Goal: Transaction & Acquisition: Book appointment/travel/reservation

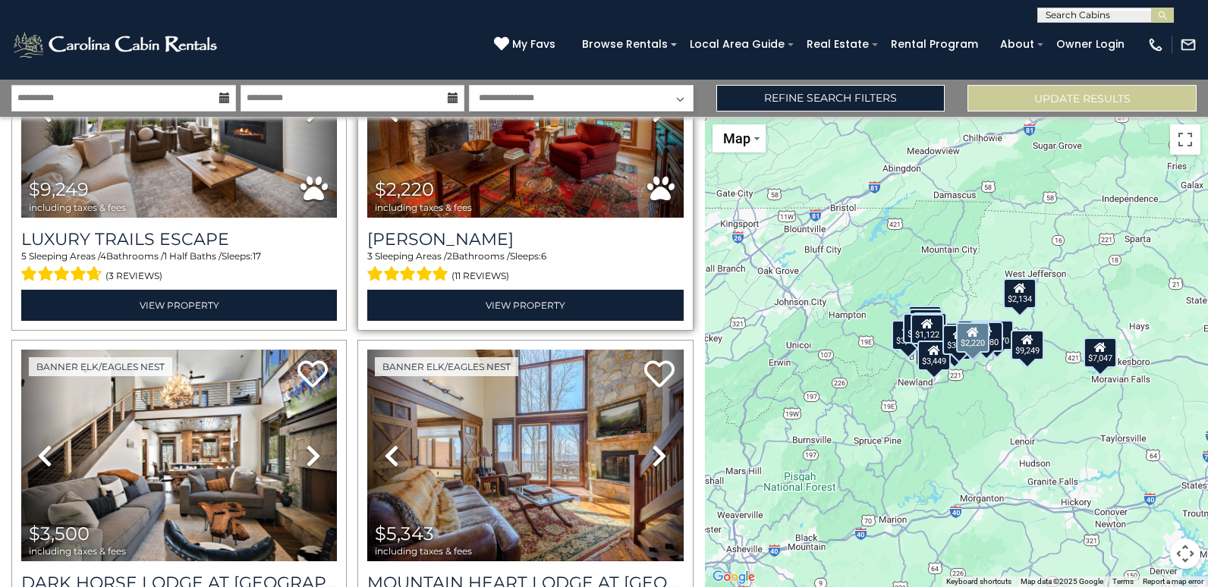
scroll to position [303, 0]
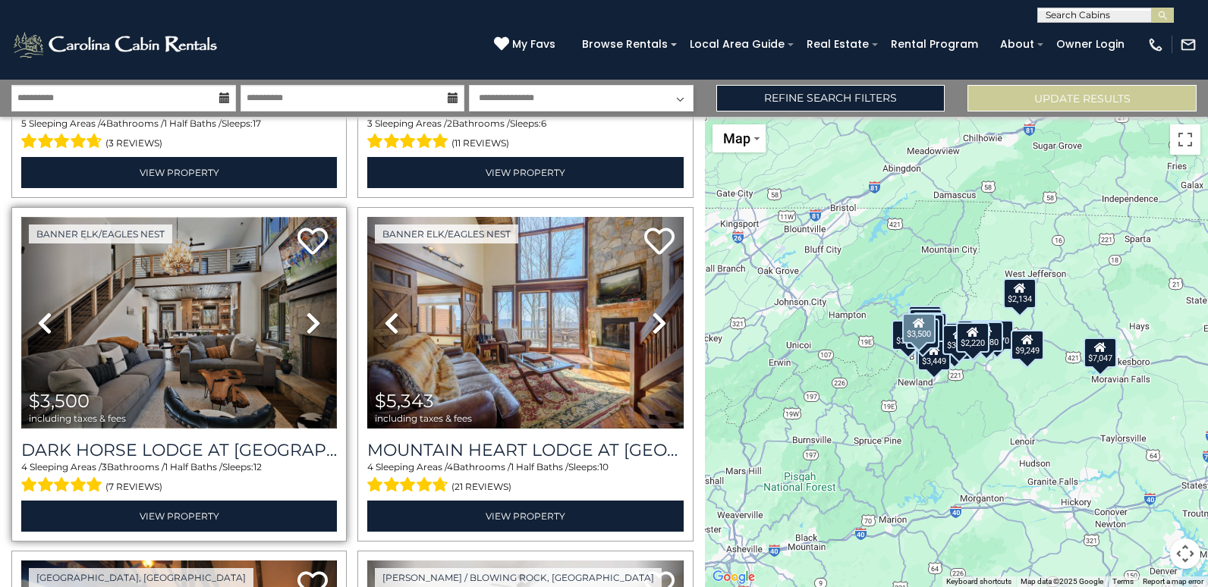
click at [191, 405] on img at bounding box center [179, 323] width 316 height 212
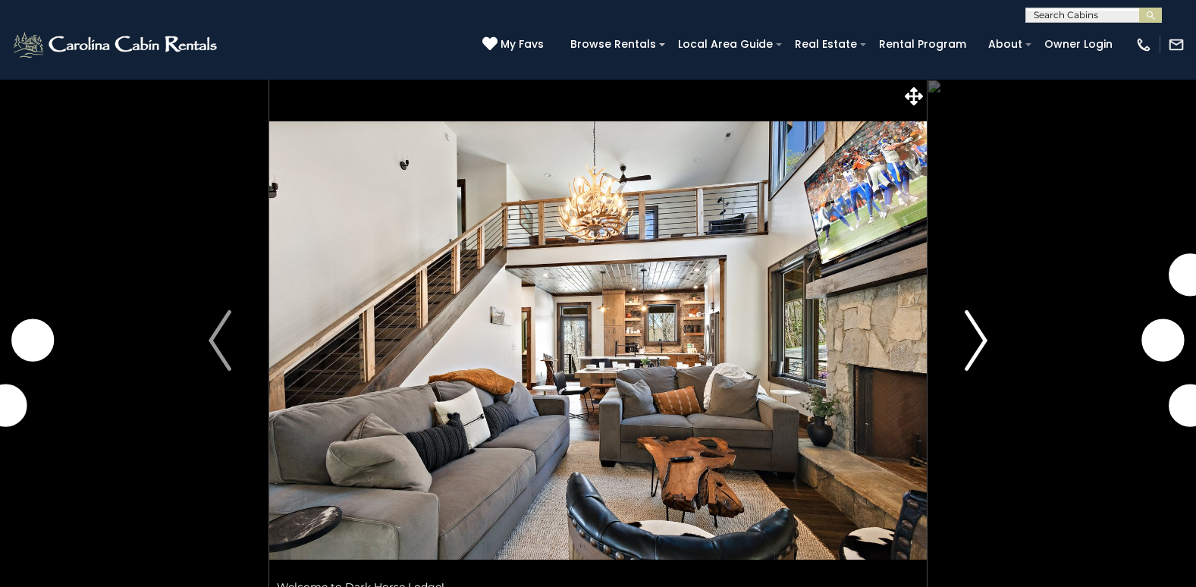
click at [968, 331] on img "Next" at bounding box center [976, 340] width 23 height 61
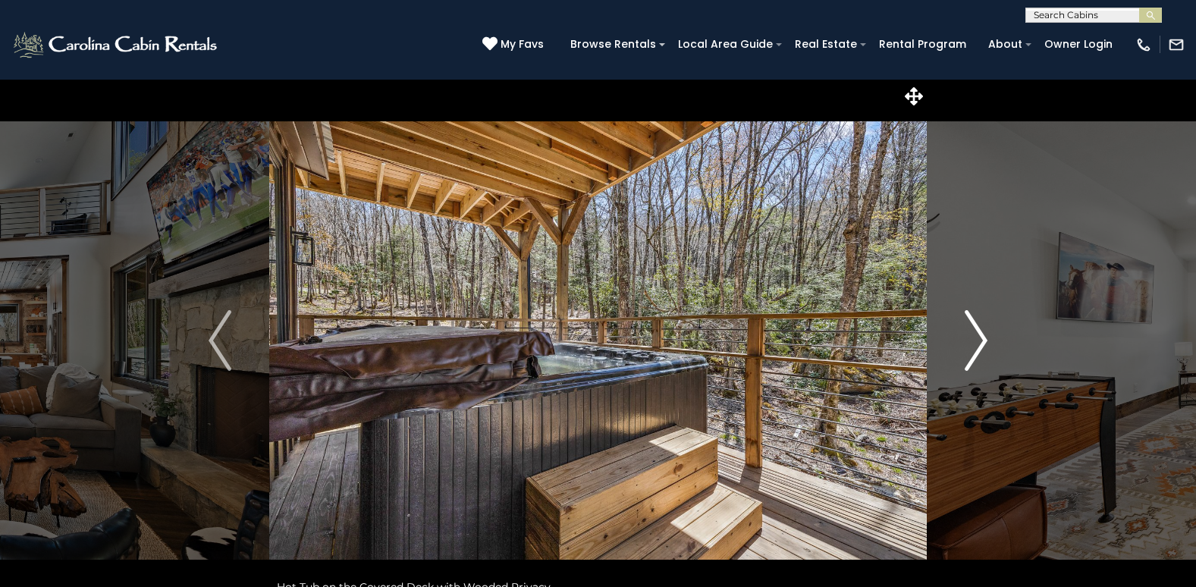
click at [971, 345] on img "Next" at bounding box center [976, 340] width 23 height 61
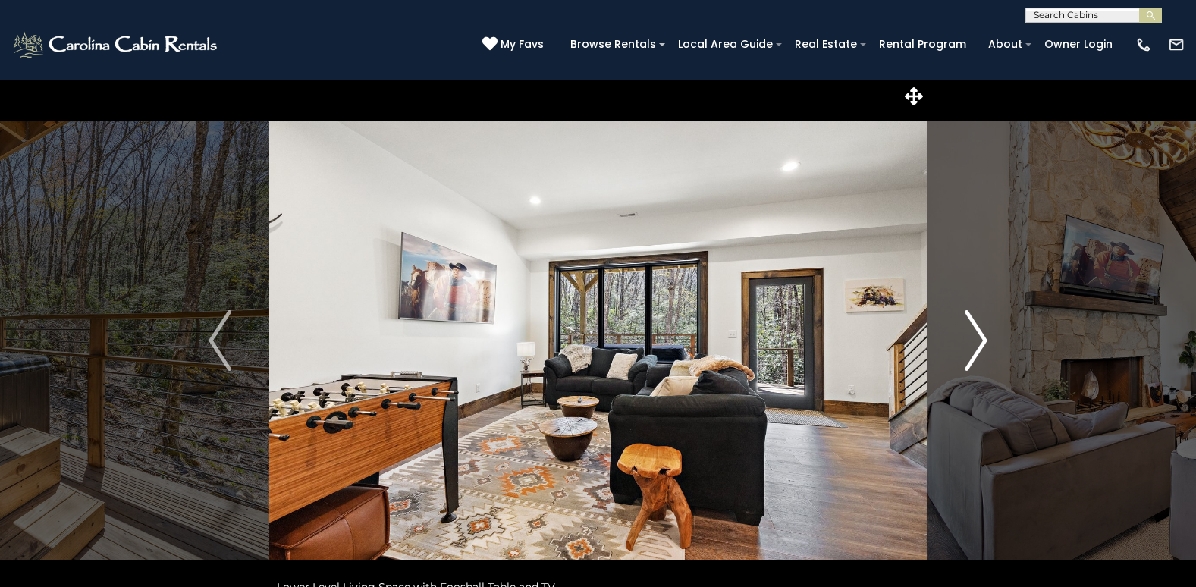
click at [971, 345] on img "Next" at bounding box center [976, 340] width 23 height 61
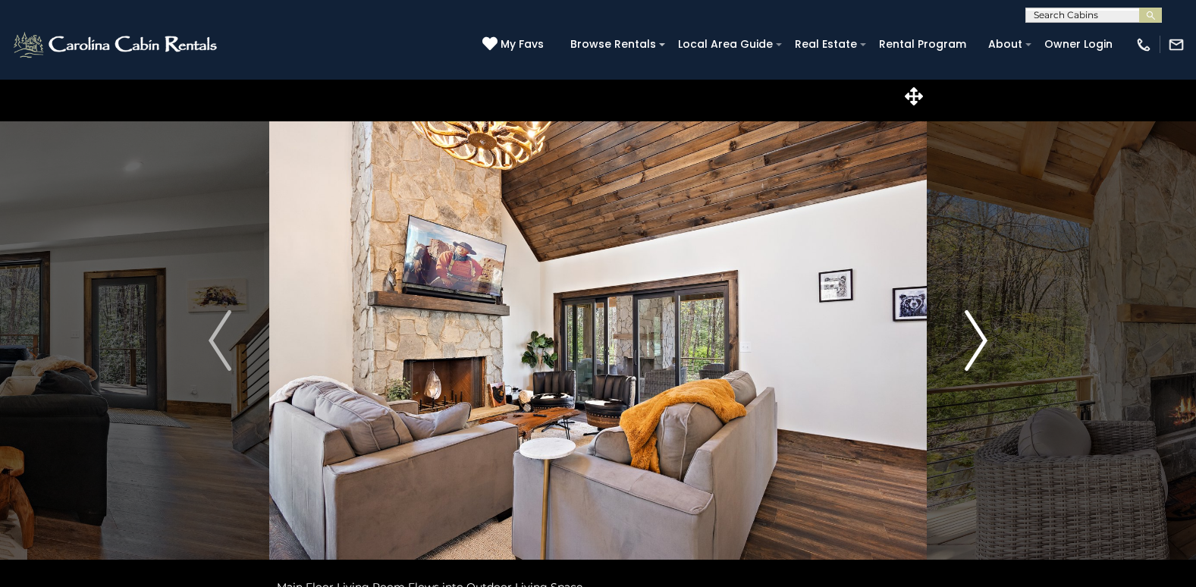
click at [971, 345] on img "Next" at bounding box center [976, 340] width 23 height 61
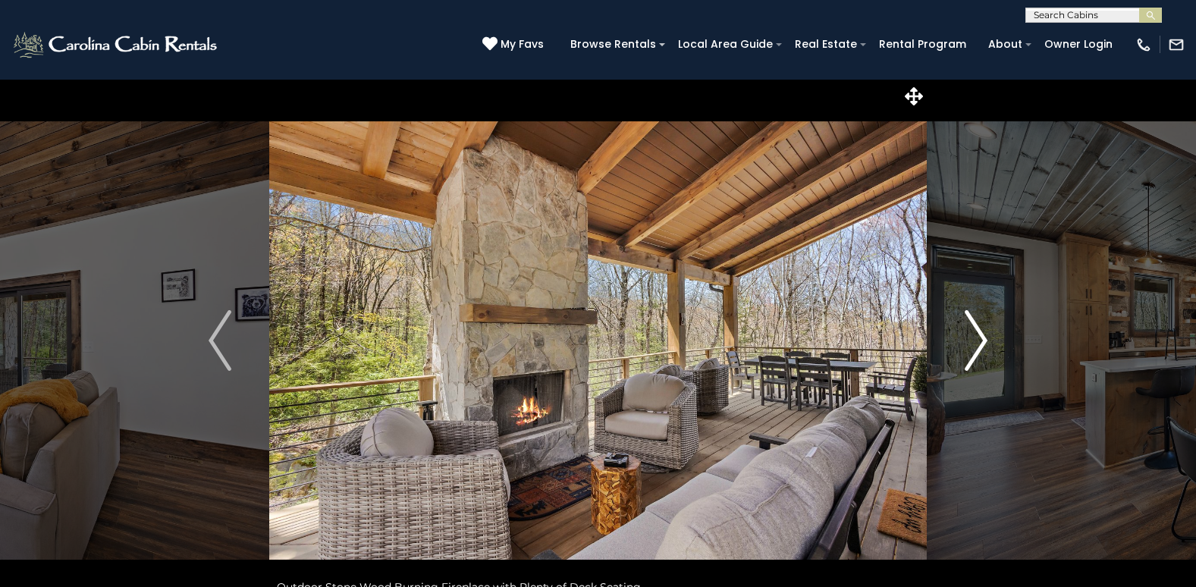
click at [971, 345] on img "Next" at bounding box center [976, 340] width 23 height 61
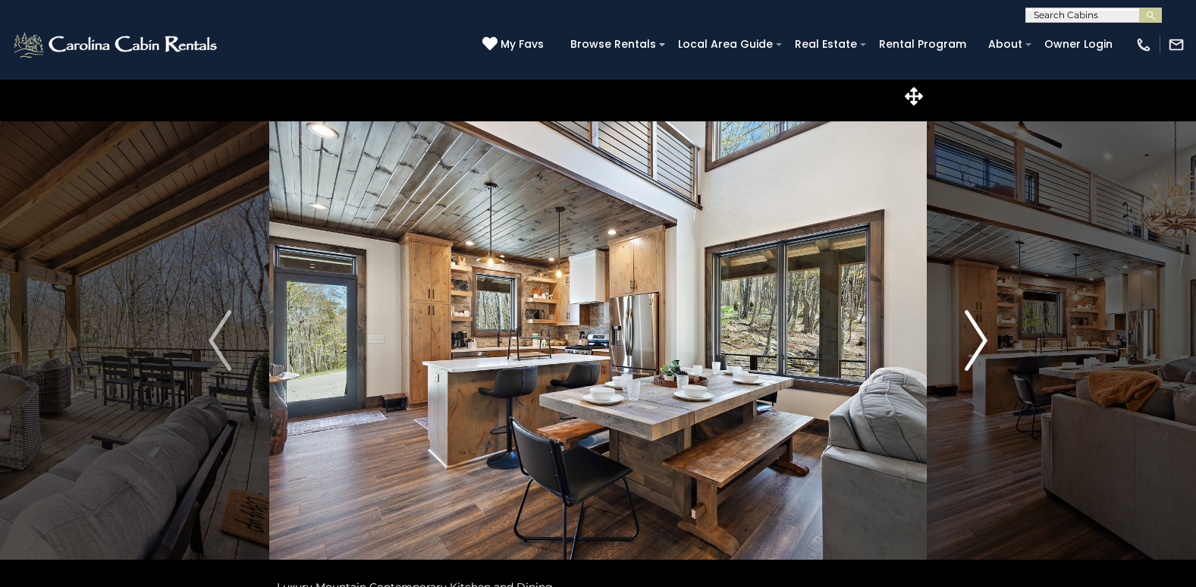
click at [971, 345] on img "Next" at bounding box center [976, 340] width 23 height 61
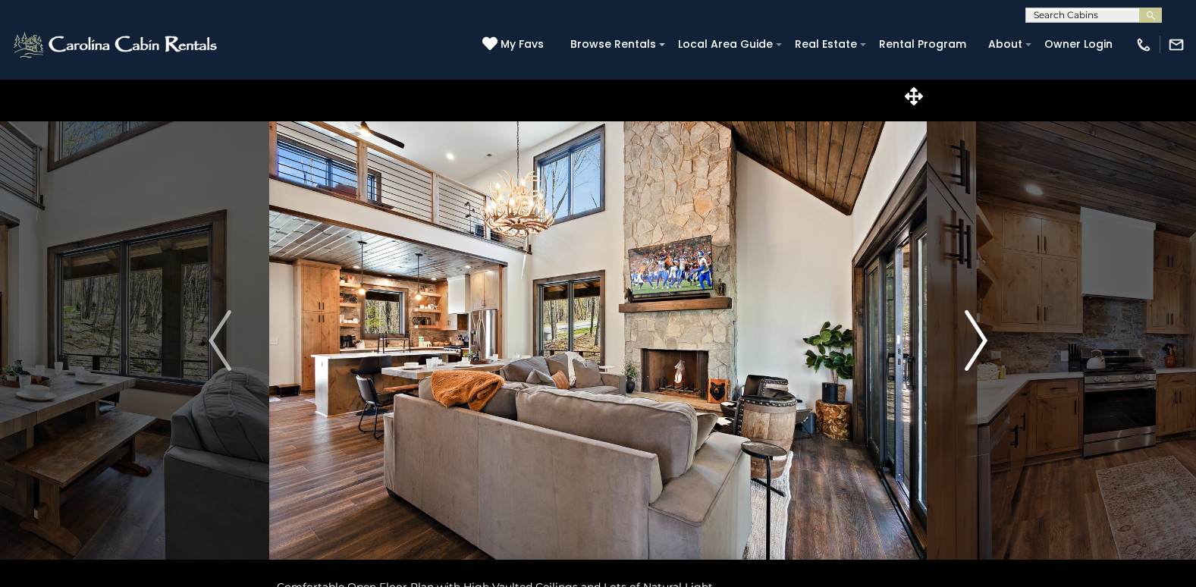
click at [971, 345] on img "Next" at bounding box center [976, 340] width 23 height 61
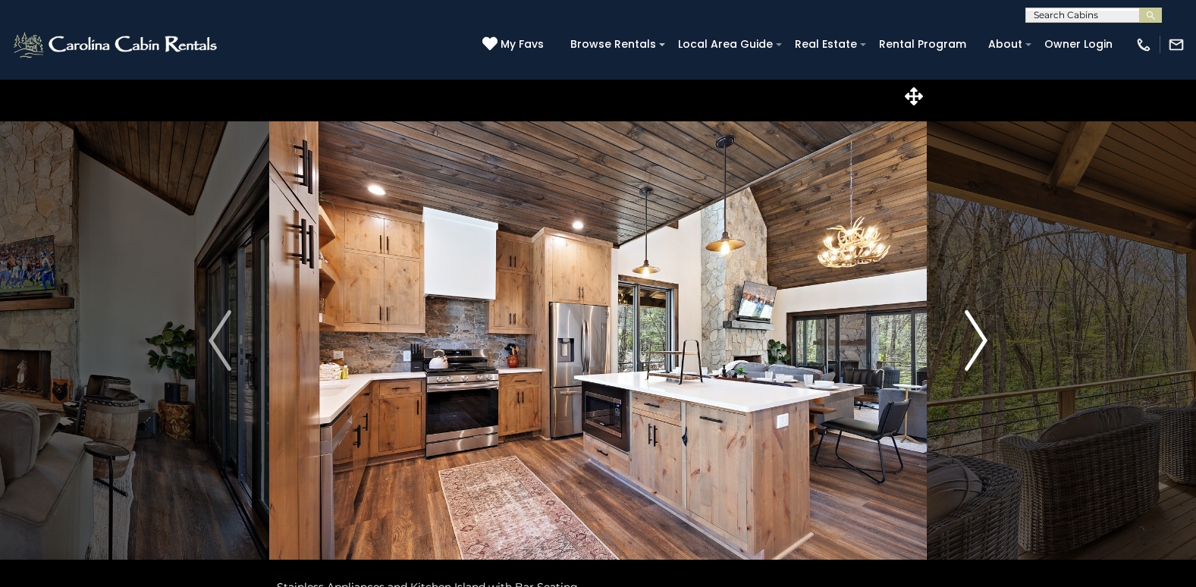
click at [971, 345] on img "Next" at bounding box center [976, 340] width 23 height 61
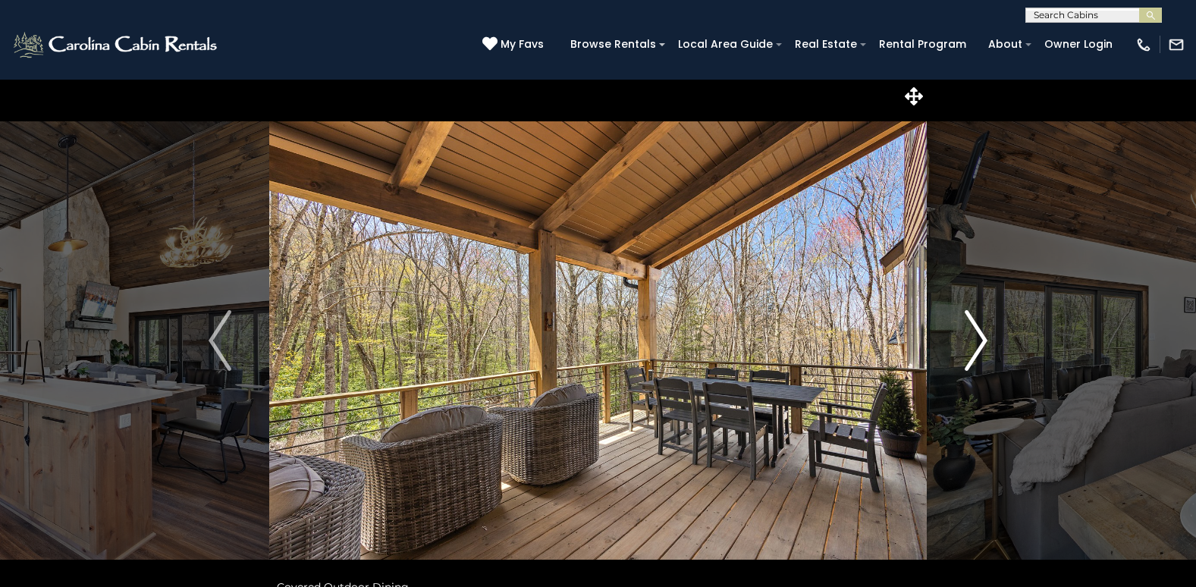
click at [971, 345] on img "Next" at bounding box center [976, 340] width 23 height 61
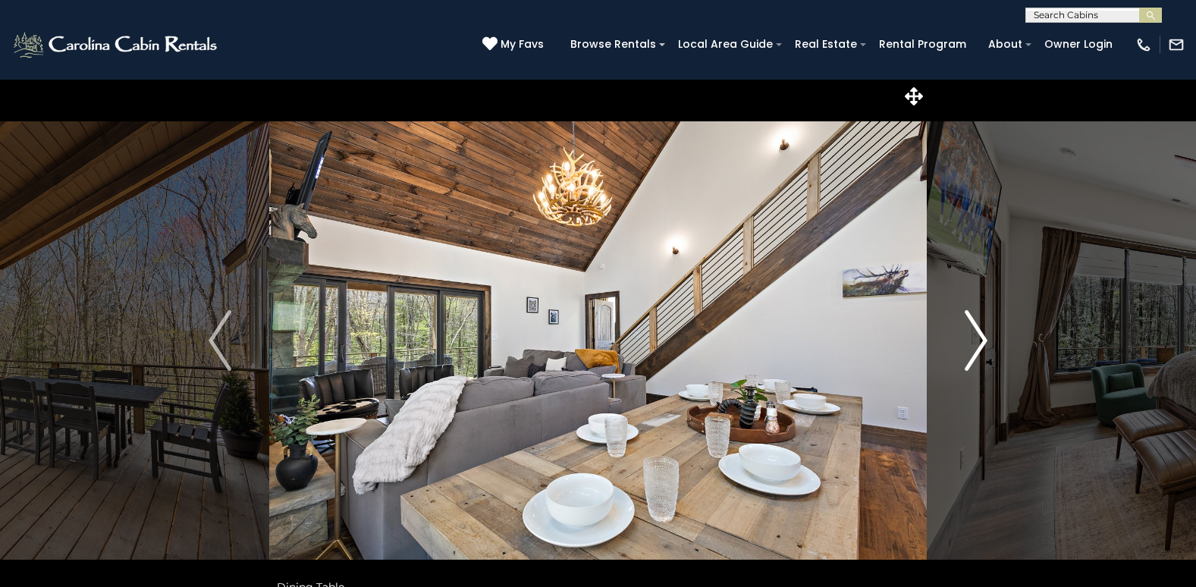
click at [971, 345] on img "Next" at bounding box center [976, 340] width 23 height 61
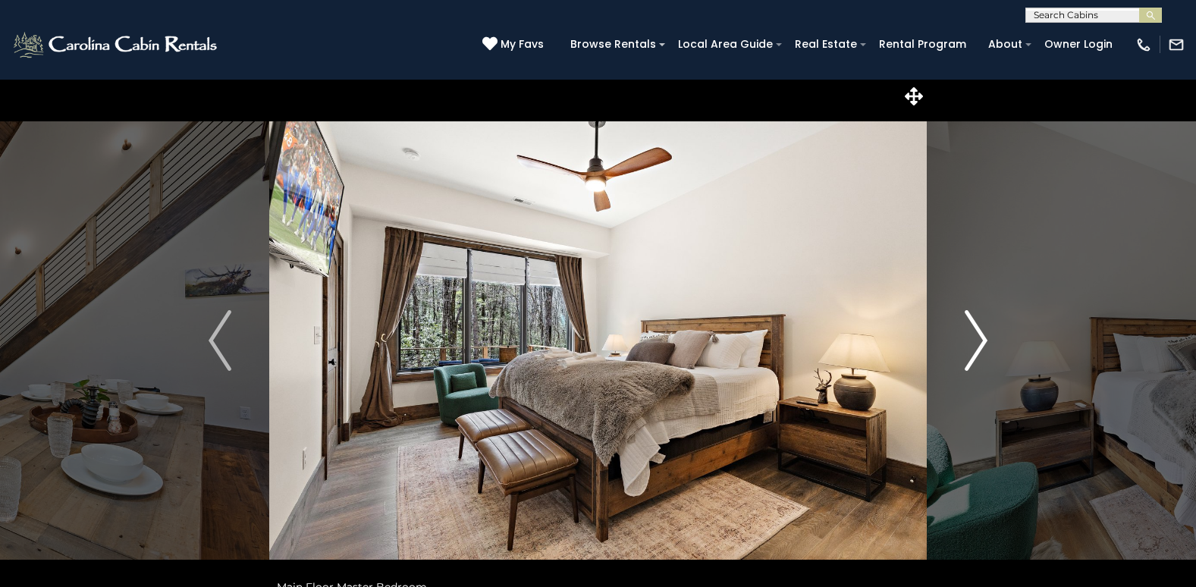
click at [971, 345] on img "Next" at bounding box center [976, 340] width 23 height 61
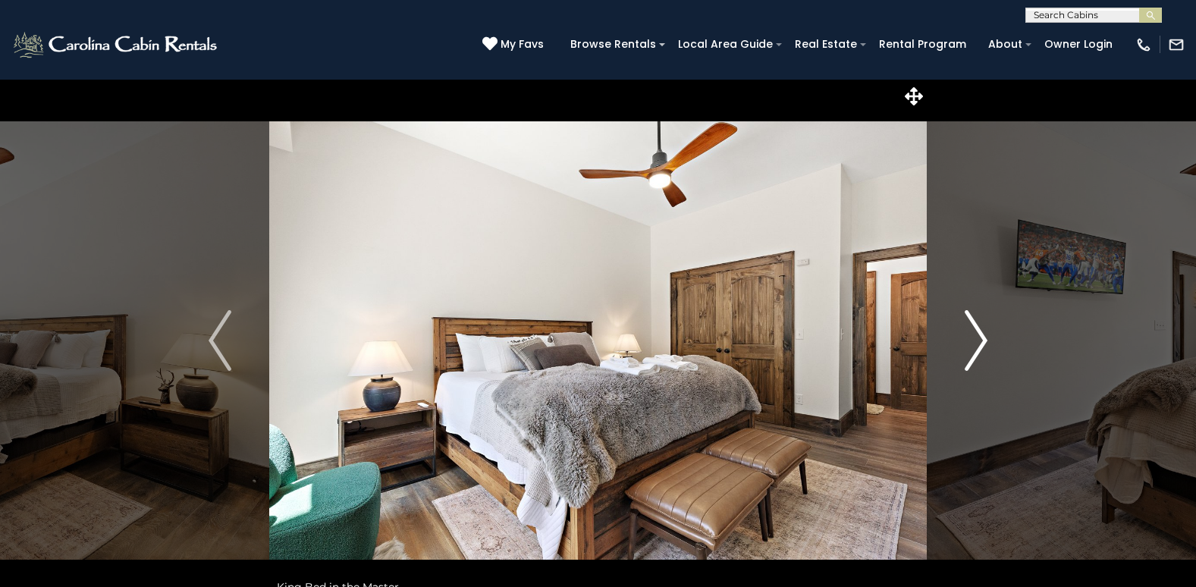
click at [971, 345] on img "Next" at bounding box center [976, 340] width 23 height 61
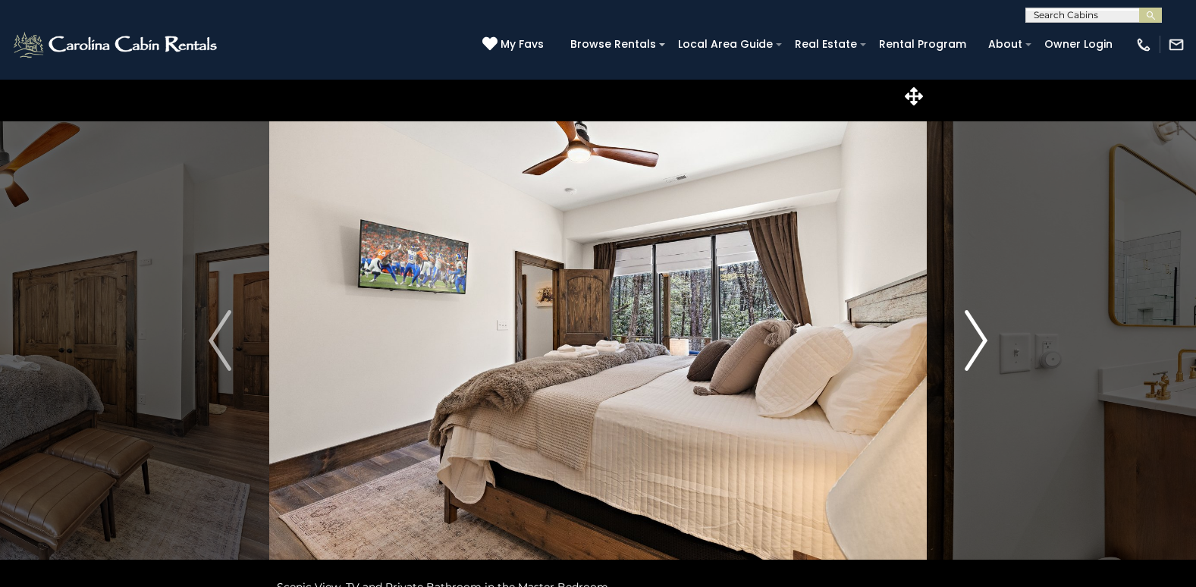
click at [971, 345] on img "Next" at bounding box center [976, 340] width 23 height 61
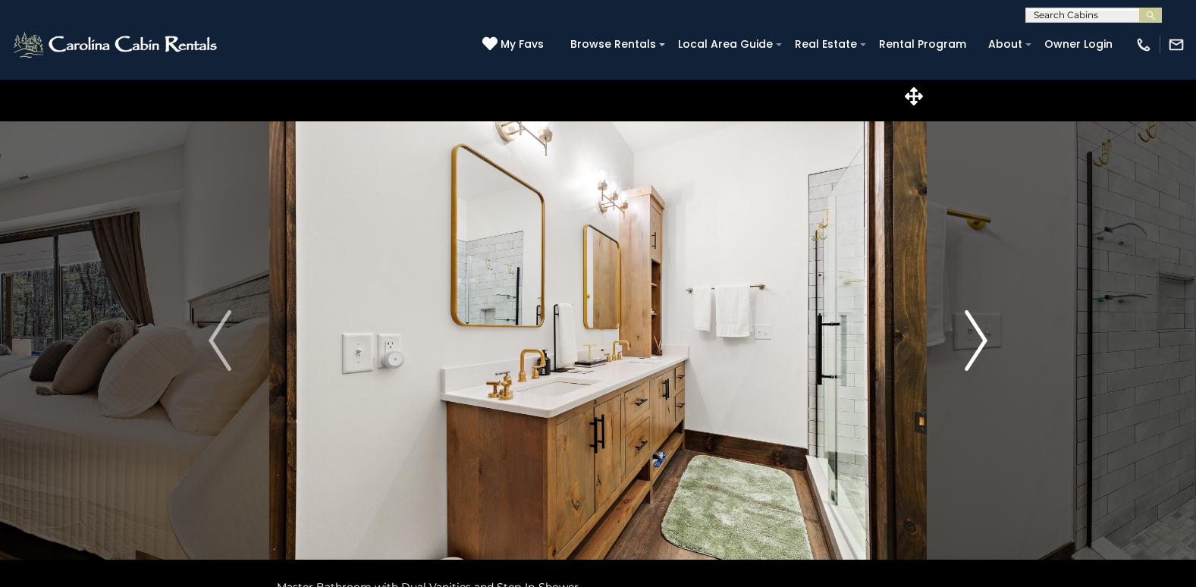
click at [971, 345] on img "Next" at bounding box center [976, 340] width 23 height 61
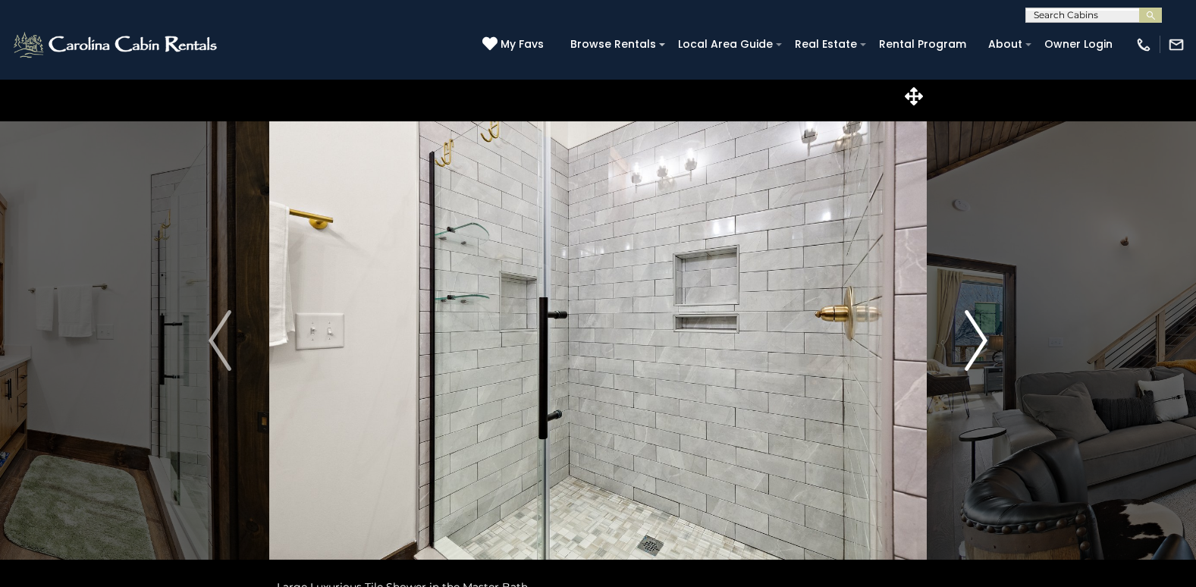
click at [971, 345] on img "Next" at bounding box center [976, 340] width 23 height 61
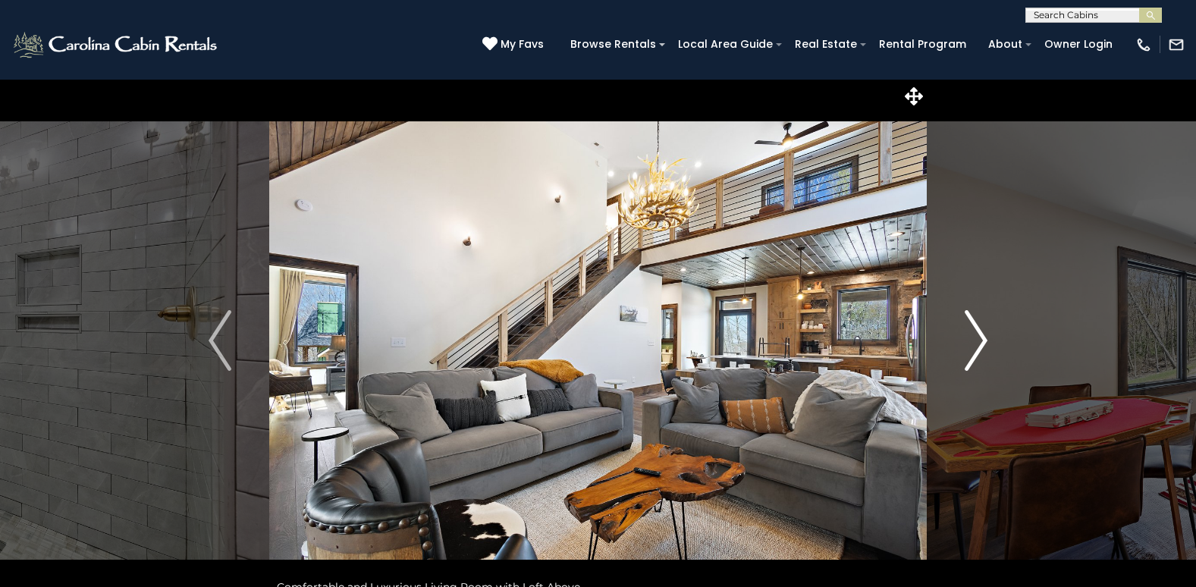
click at [971, 345] on img "Next" at bounding box center [976, 340] width 23 height 61
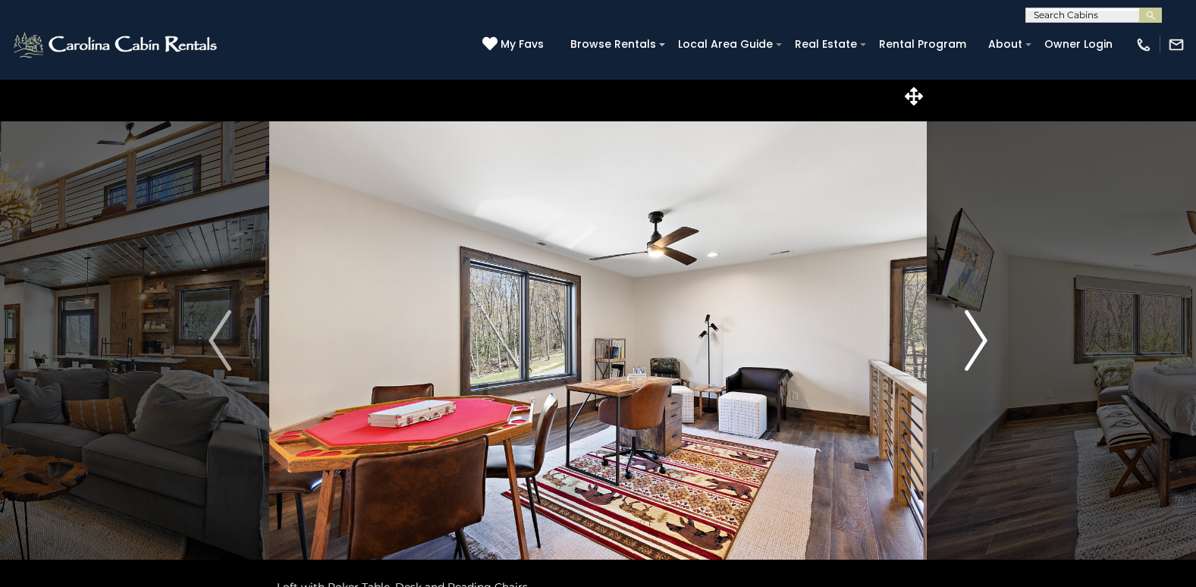
click at [971, 345] on img "Next" at bounding box center [976, 340] width 23 height 61
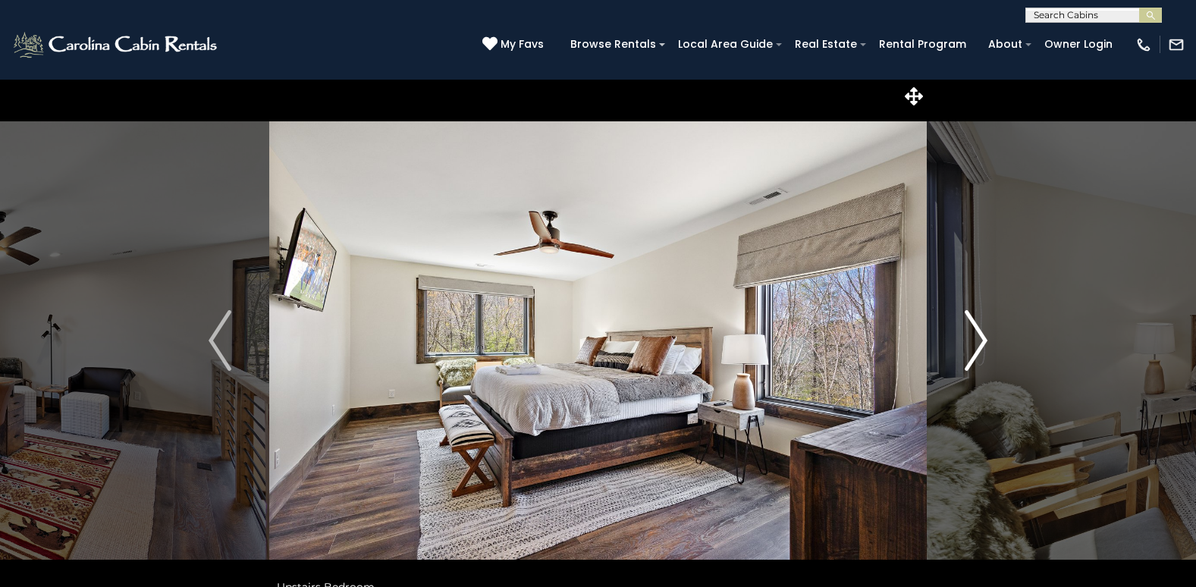
click at [971, 345] on img "Next" at bounding box center [976, 340] width 23 height 61
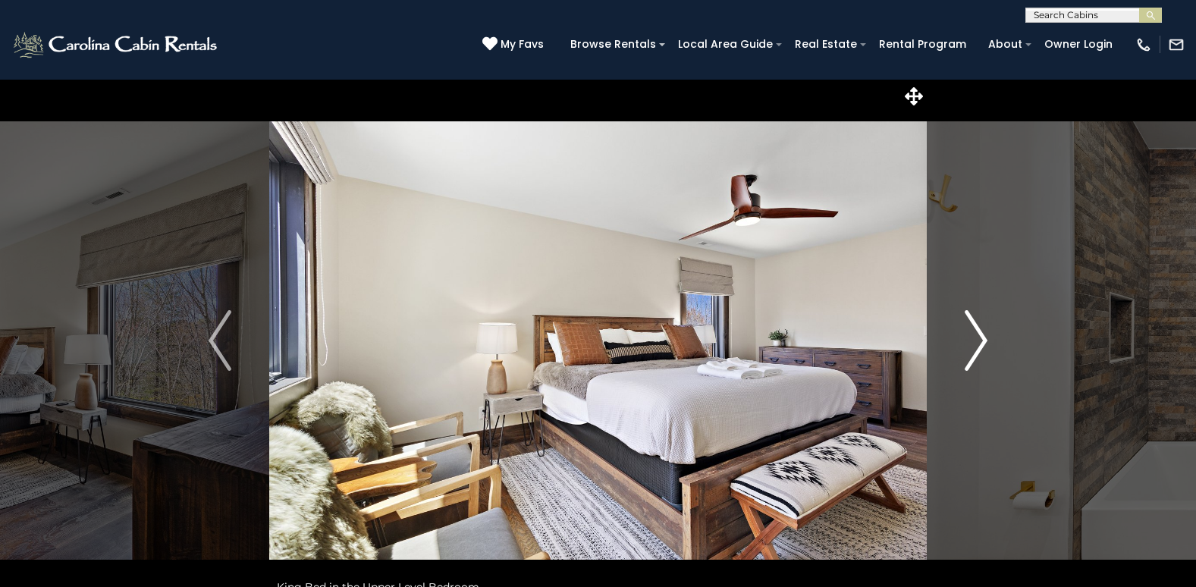
click at [971, 345] on img "Next" at bounding box center [976, 340] width 23 height 61
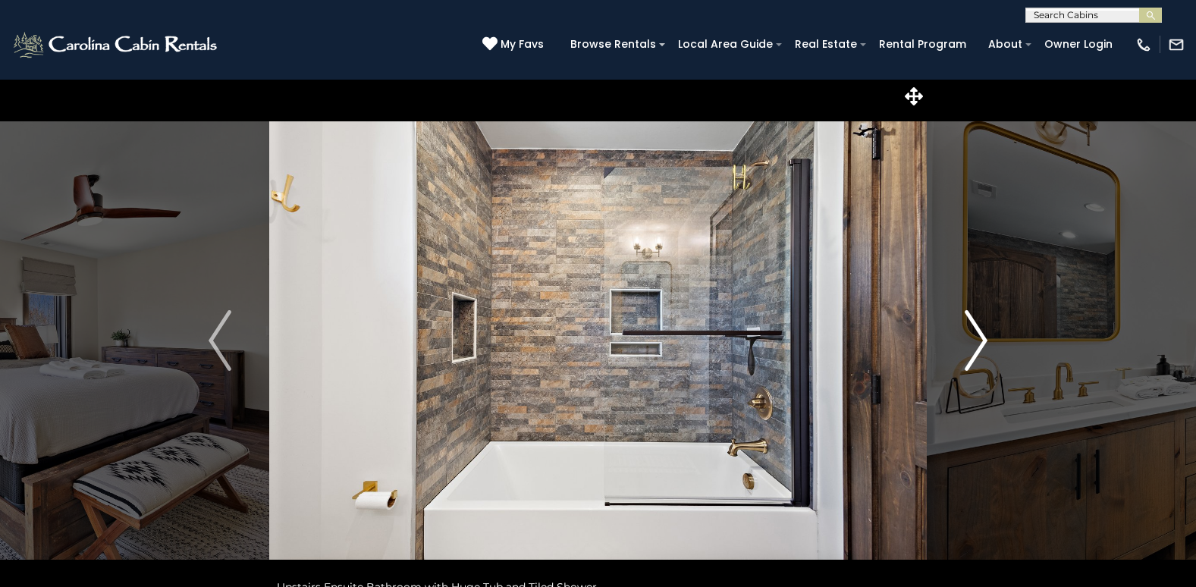
click at [971, 345] on img "Next" at bounding box center [976, 340] width 23 height 61
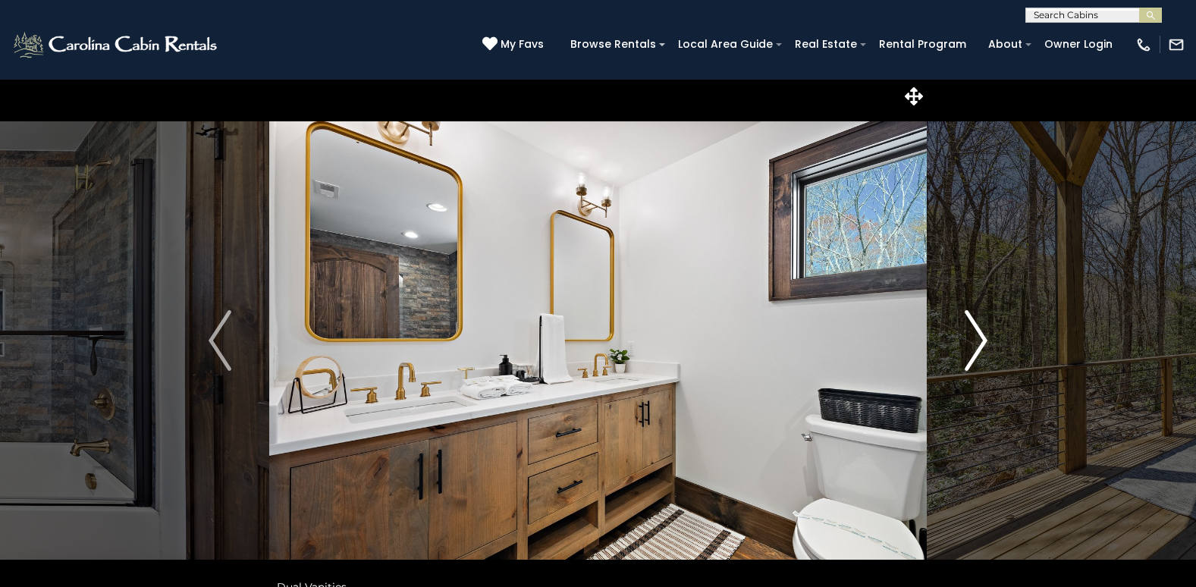
click at [971, 345] on img "Next" at bounding box center [976, 340] width 23 height 61
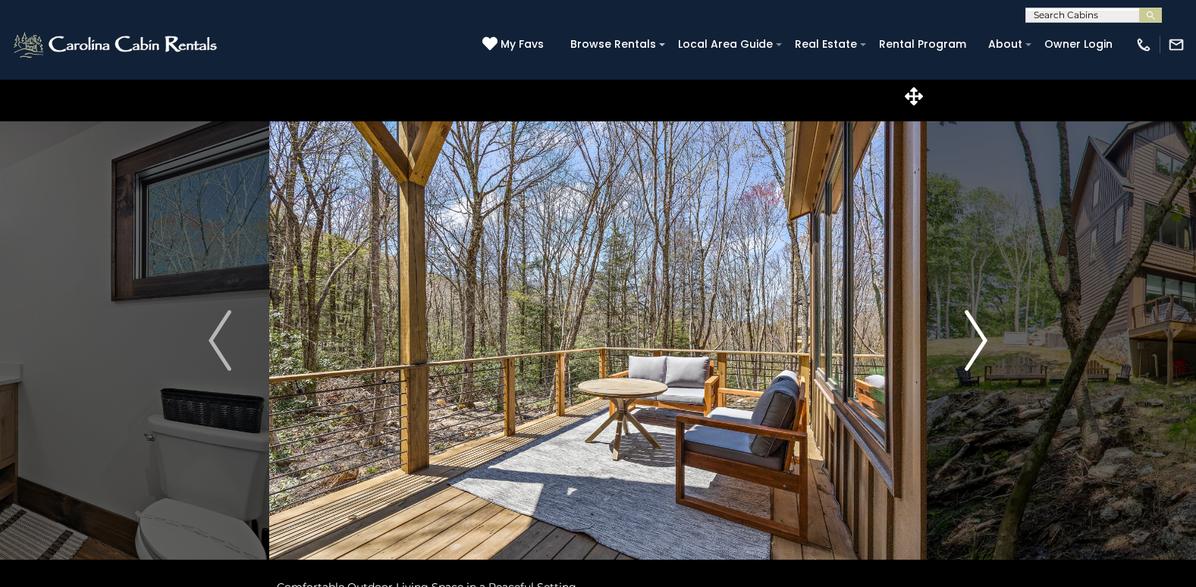
click at [971, 345] on img "Next" at bounding box center [976, 340] width 23 height 61
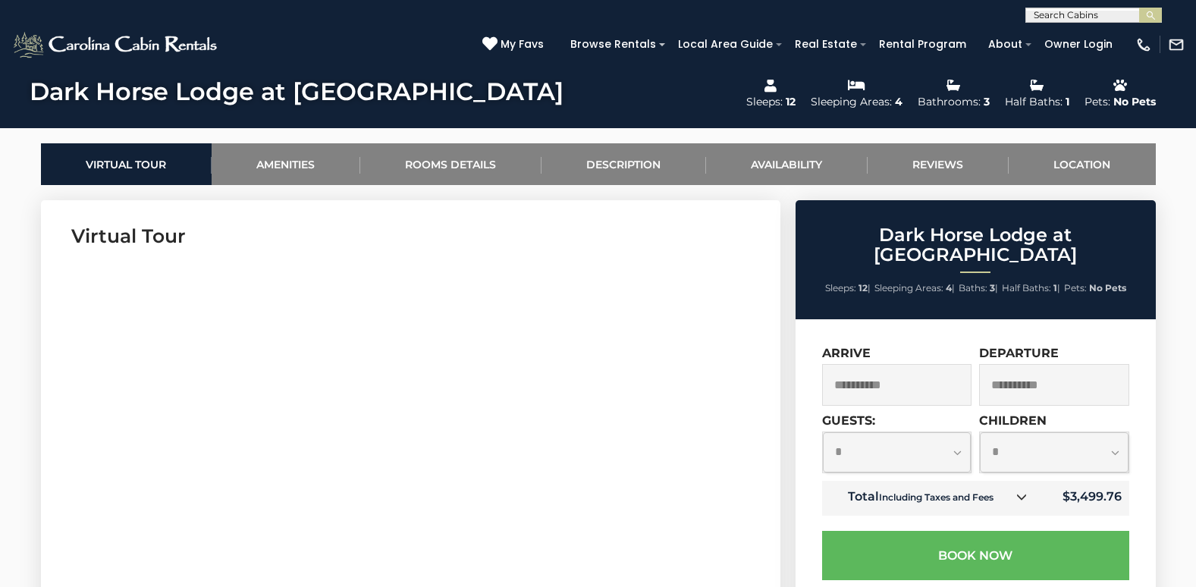
scroll to position [683, 0]
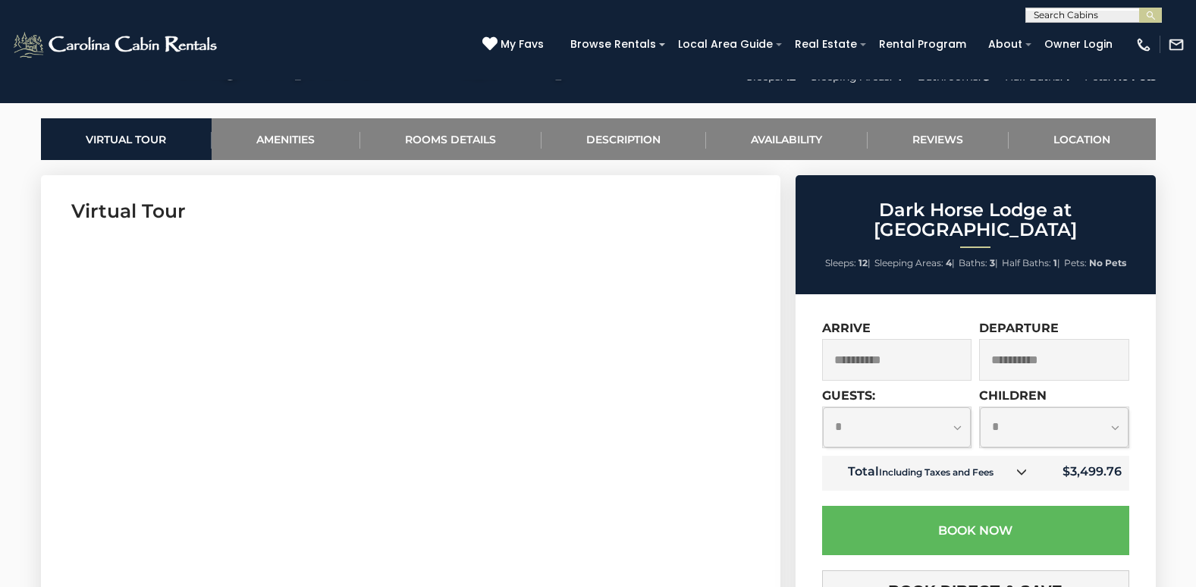
click at [880, 339] on input "**********" at bounding box center [897, 360] width 150 height 42
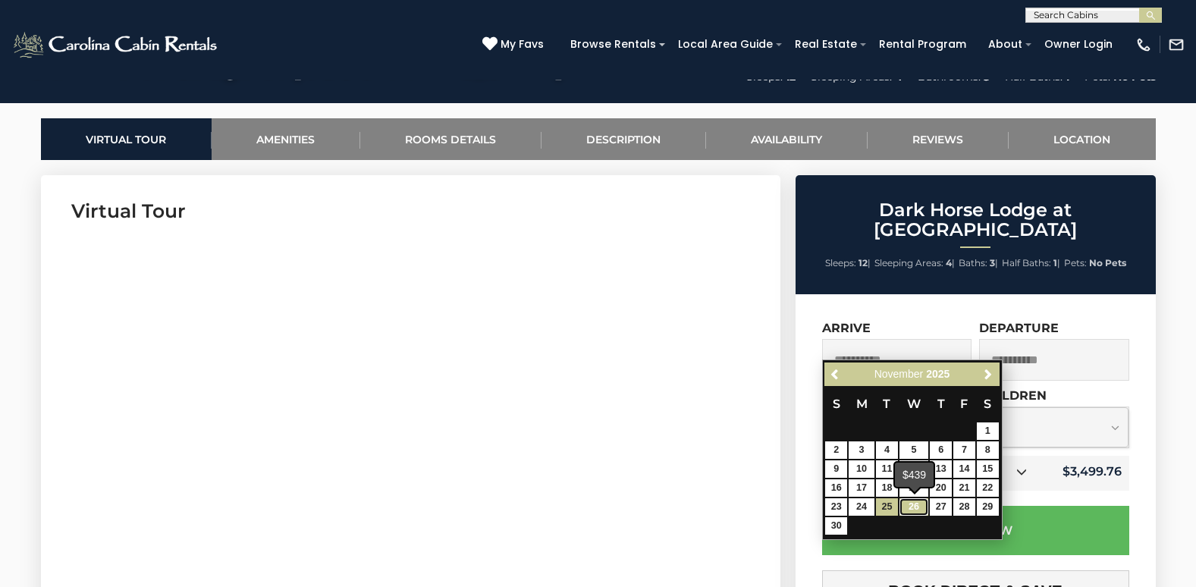
click at [919, 507] on link "26" at bounding box center [914, 506] width 29 height 17
type input "**********"
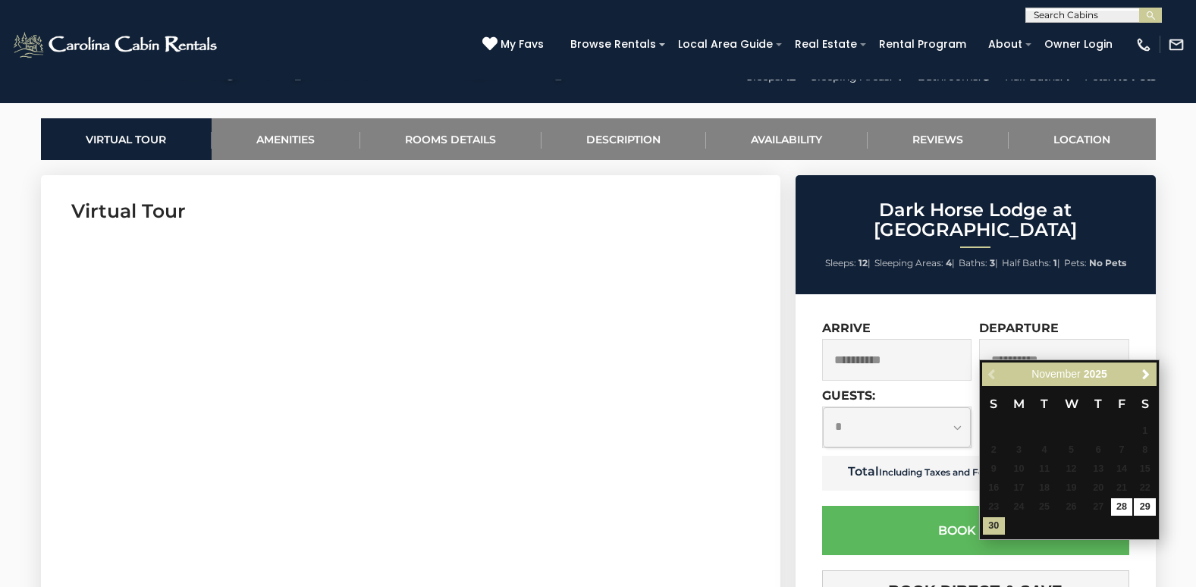
click at [1040, 348] on input "**********" at bounding box center [1055, 360] width 150 height 42
click at [1145, 507] on link "29" at bounding box center [1145, 506] width 22 height 17
type input "**********"
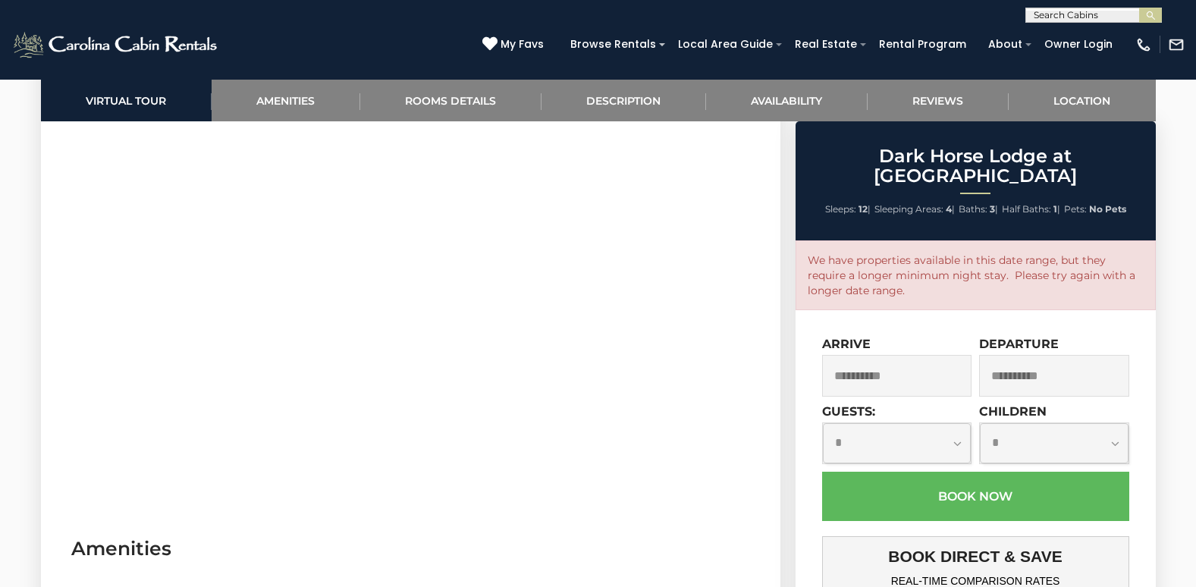
scroll to position [835, 0]
